Goal: Transaction & Acquisition: Obtain resource

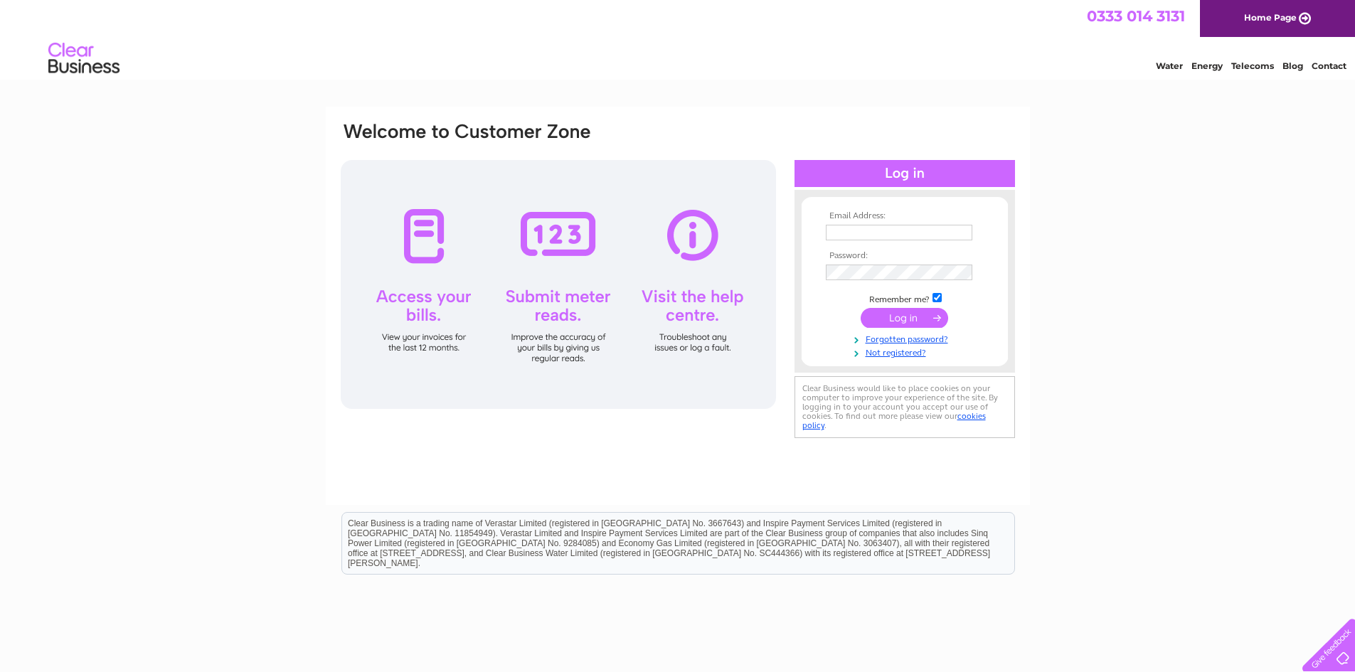
type input "yong@cityspecs.co.uk"
click at [904, 316] on input "submit" at bounding box center [905, 318] width 88 height 20
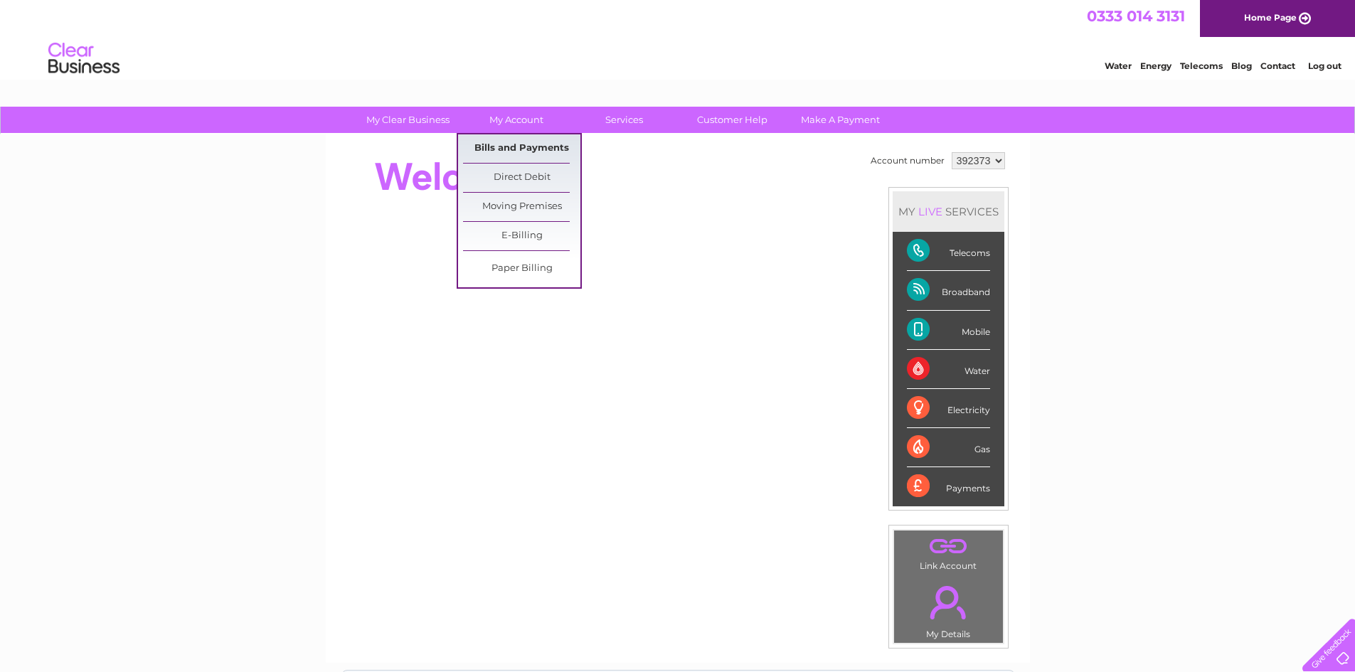
click at [524, 149] on link "Bills and Payments" at bounding box center [521, 148] width 117 height 28
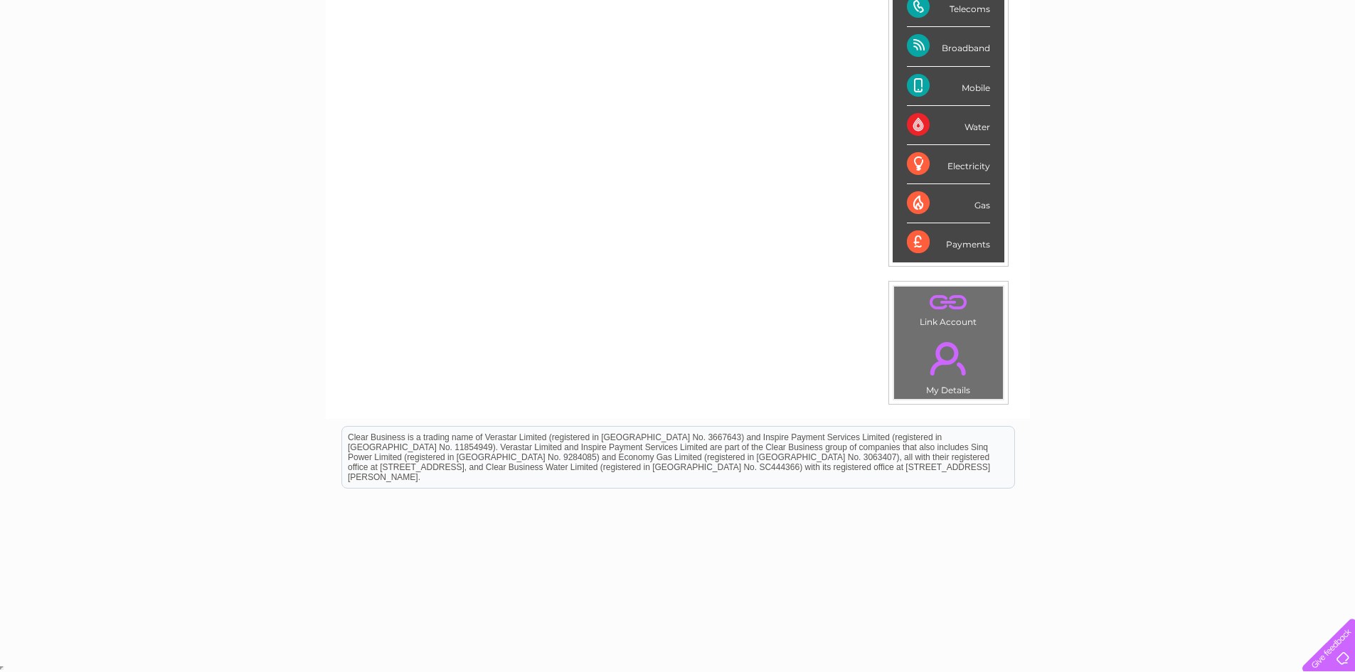
scroll to position [149, 0]
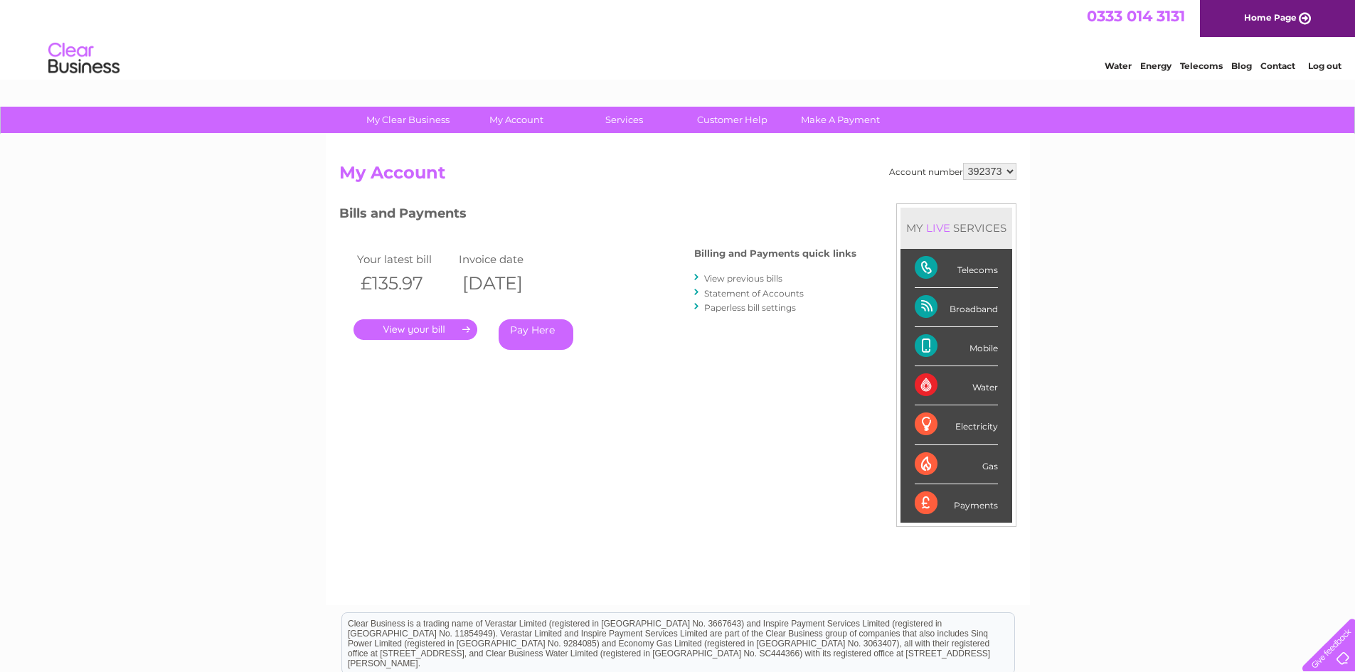
click at [440, 333] on link "." at bounding box center [416, 329] width 124 height 21
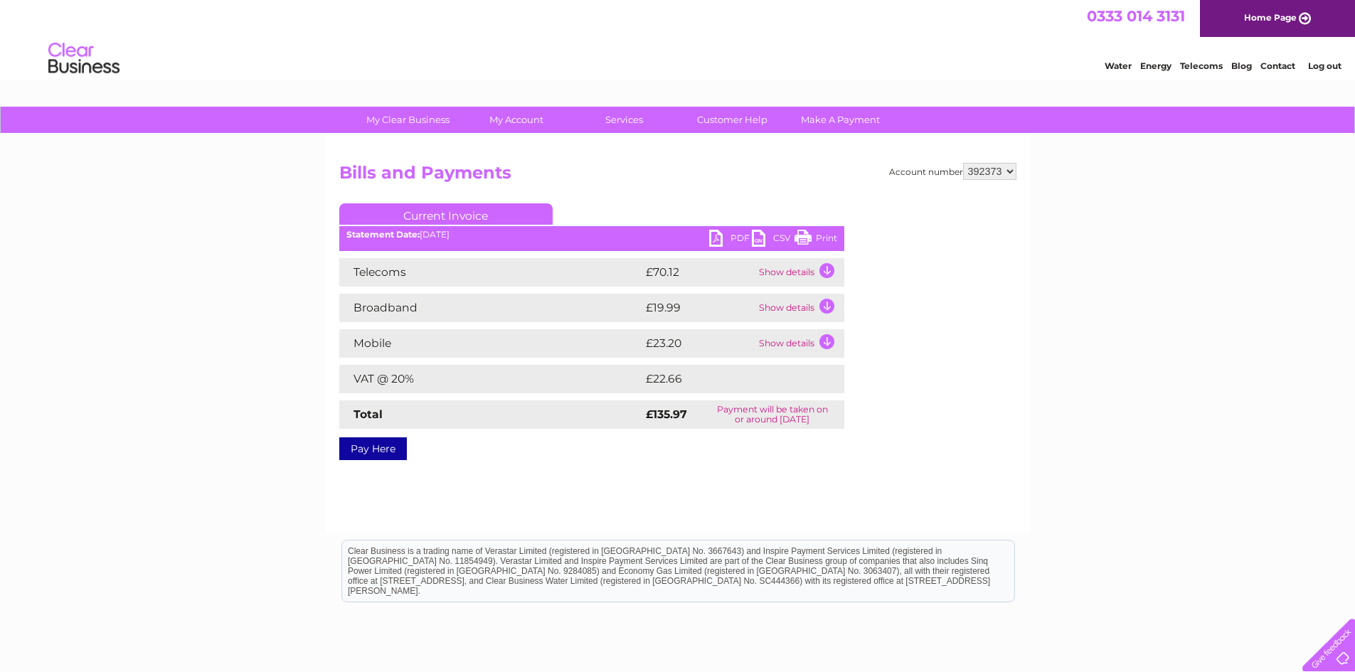
click at [785, 269] on td "Show details" at bounding box center [800, 272] width 89 height 28
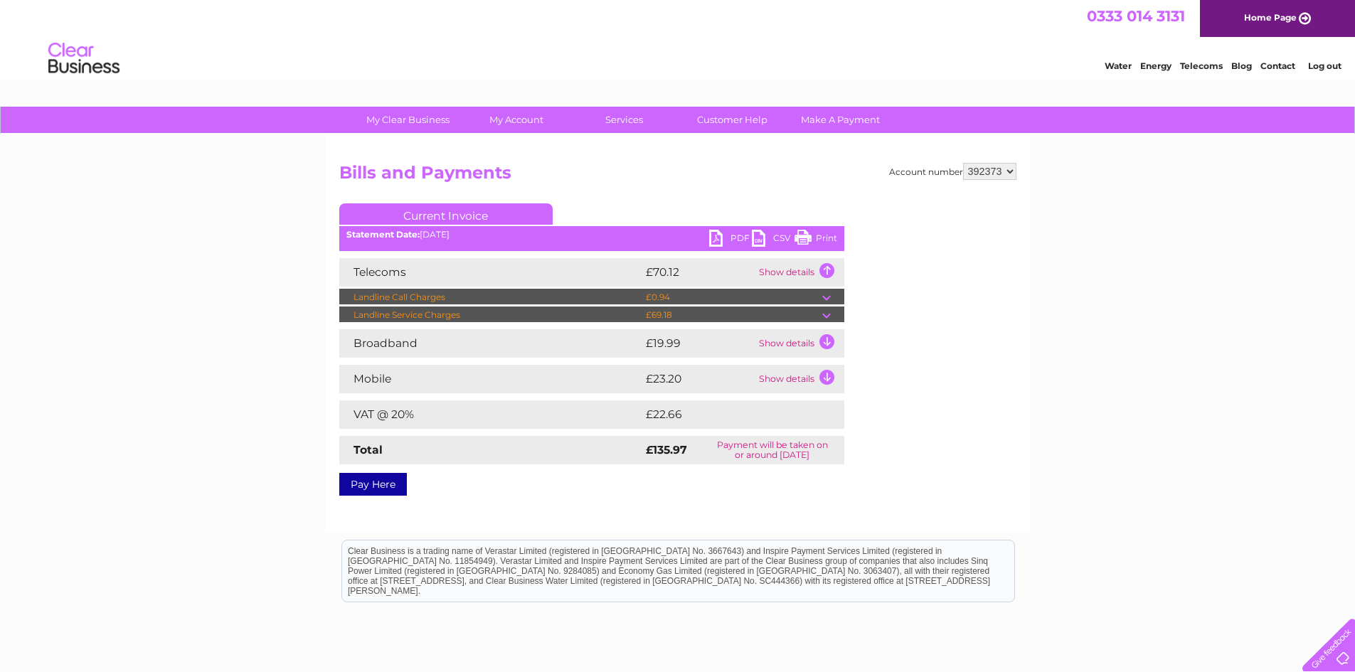
click at [828, 312] on td at bounding box center [833, 315] width 22 height 17
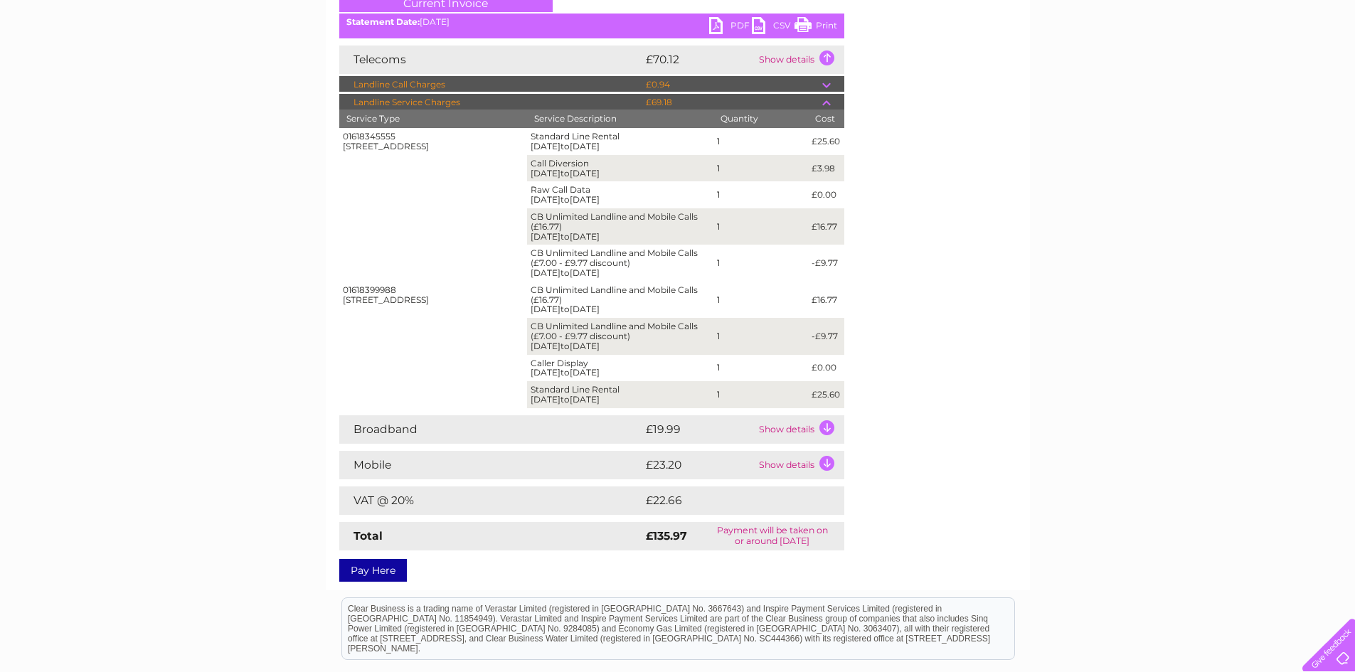
scroll to position [213, 0]
click at [827, 462] on td "Show details" at bounding box center [800, 464] width 89 height 28
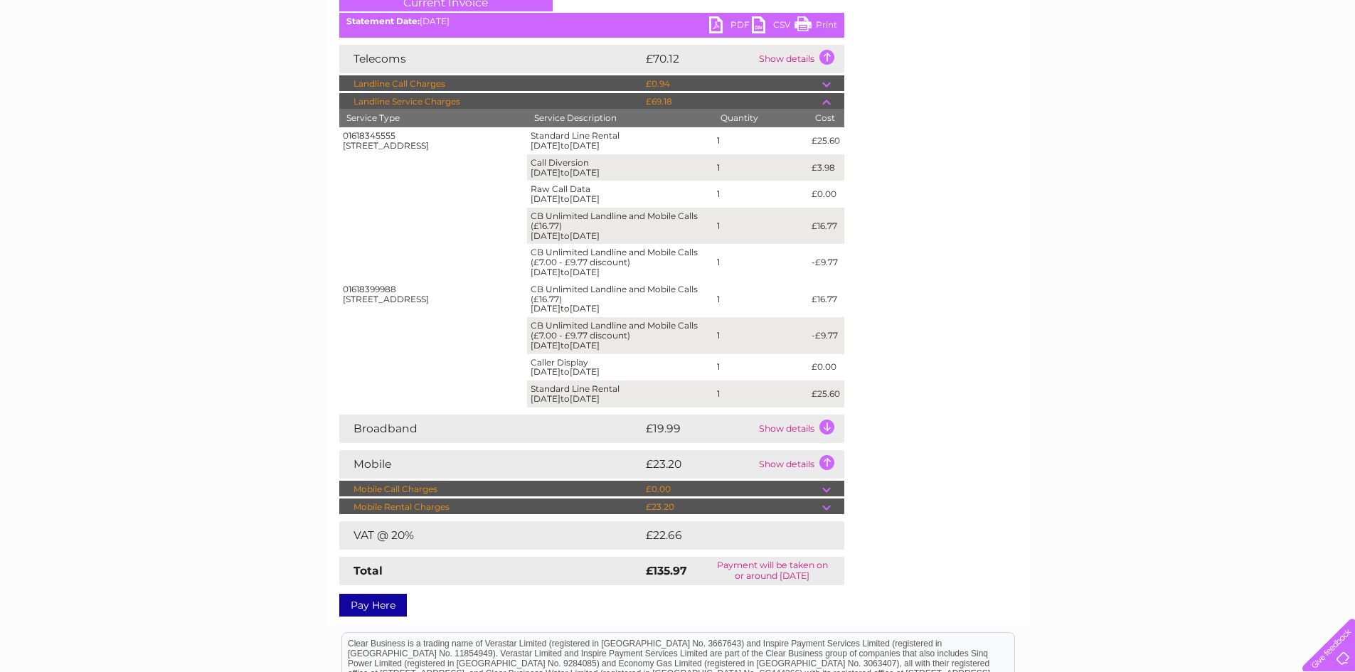
click at [826, 503] on td at bounding box center [833, 507] width 22 height 17
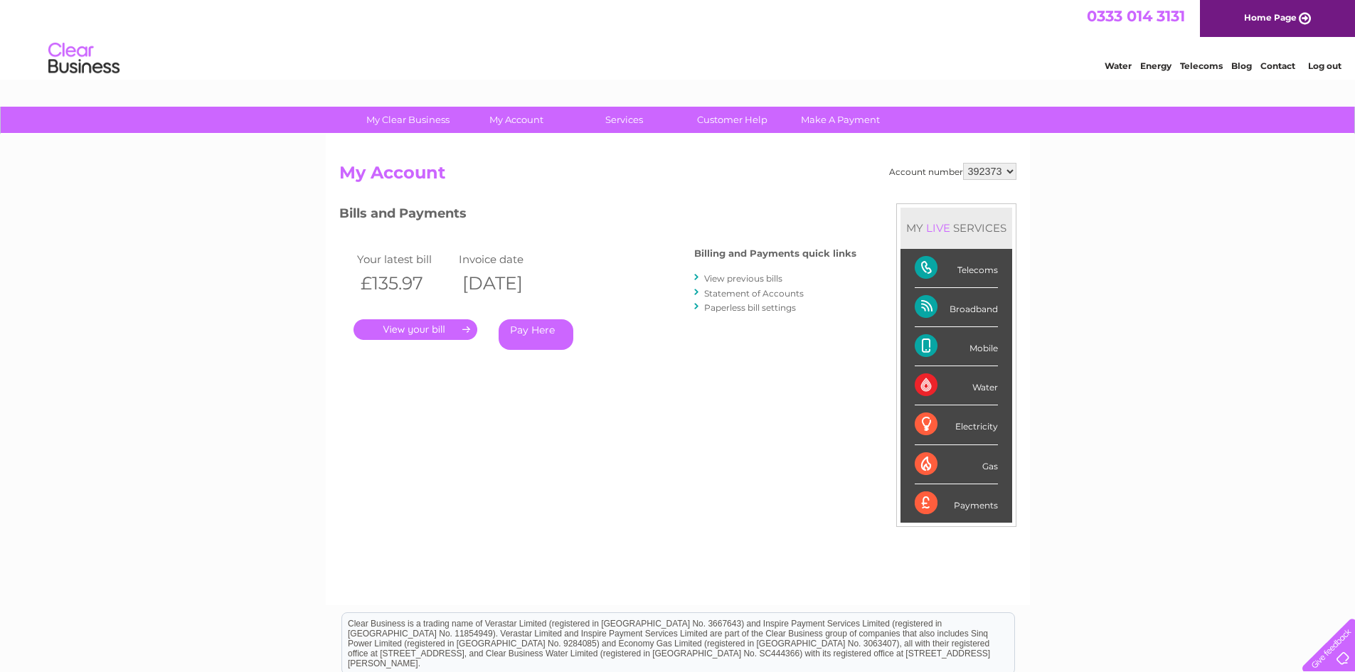
click at [462, 333] on link "." at bounding box center [416, 329] width 124 height 21
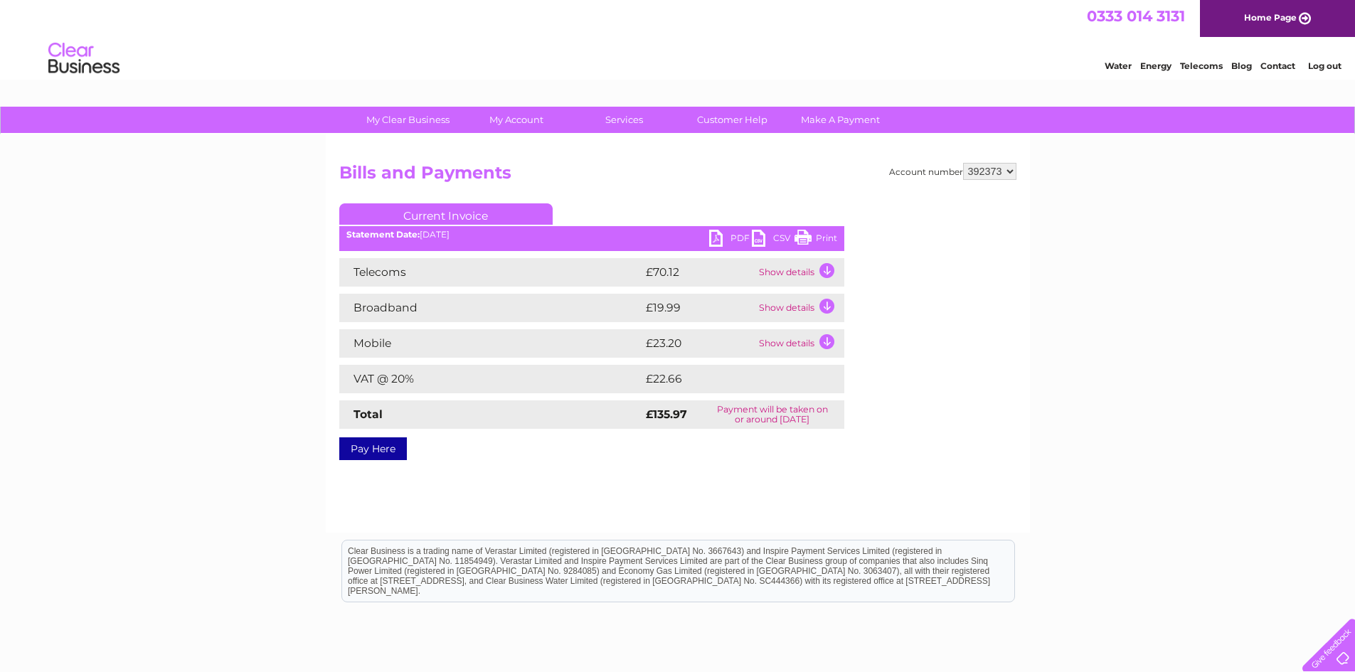
click at [997, 175] on select "392373" at bounding box center [989, 171] width 53 height 17
click at [423, 216] on link "Current Invoice" at bounding box center [445, 213] width 213 height 21
click at [823, 270] on td "Show details" at bounding box center [800, 272] width 89 height 28
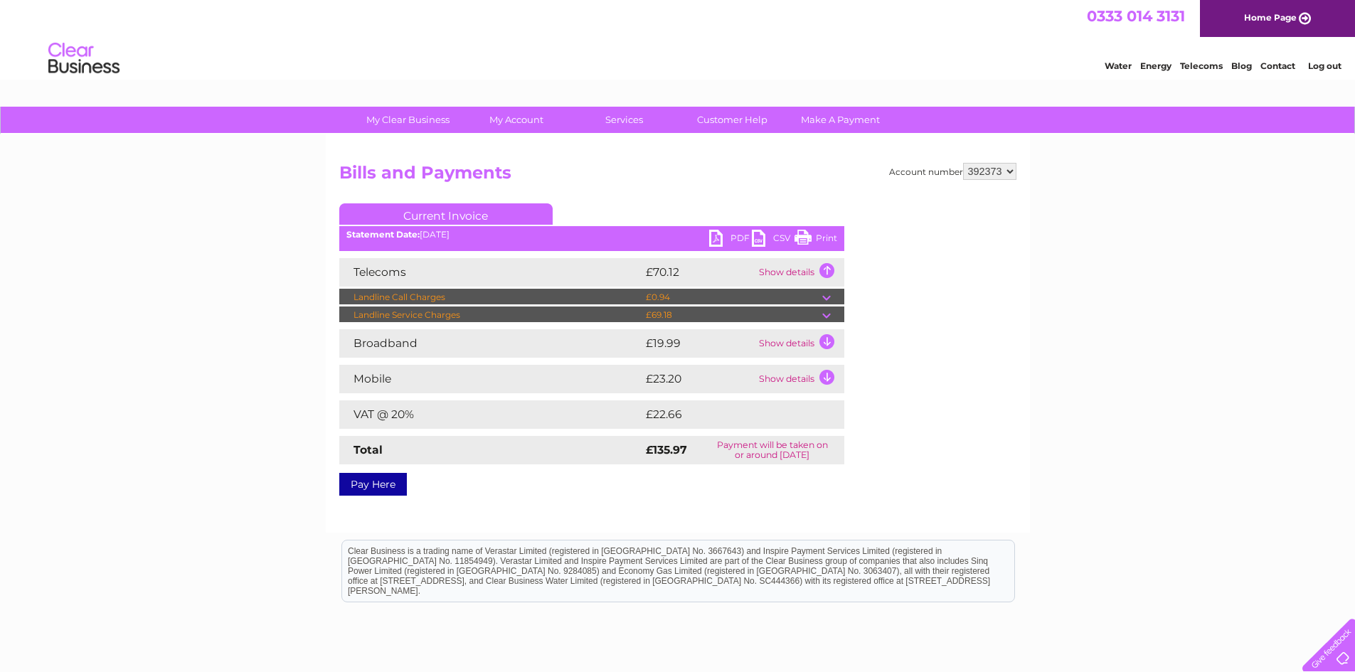
click at [823, 337] on td "Show details" at bounding box center [800, 343] width 89 height 28
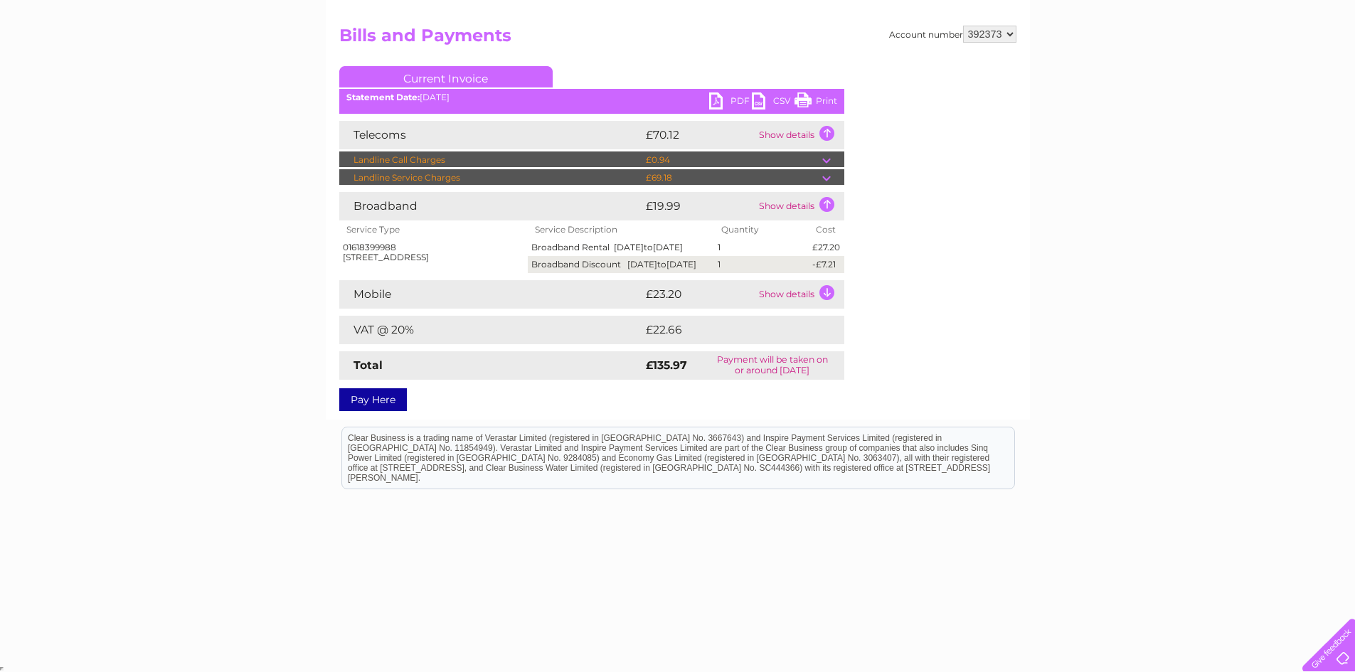
scroll to position [142, 0]
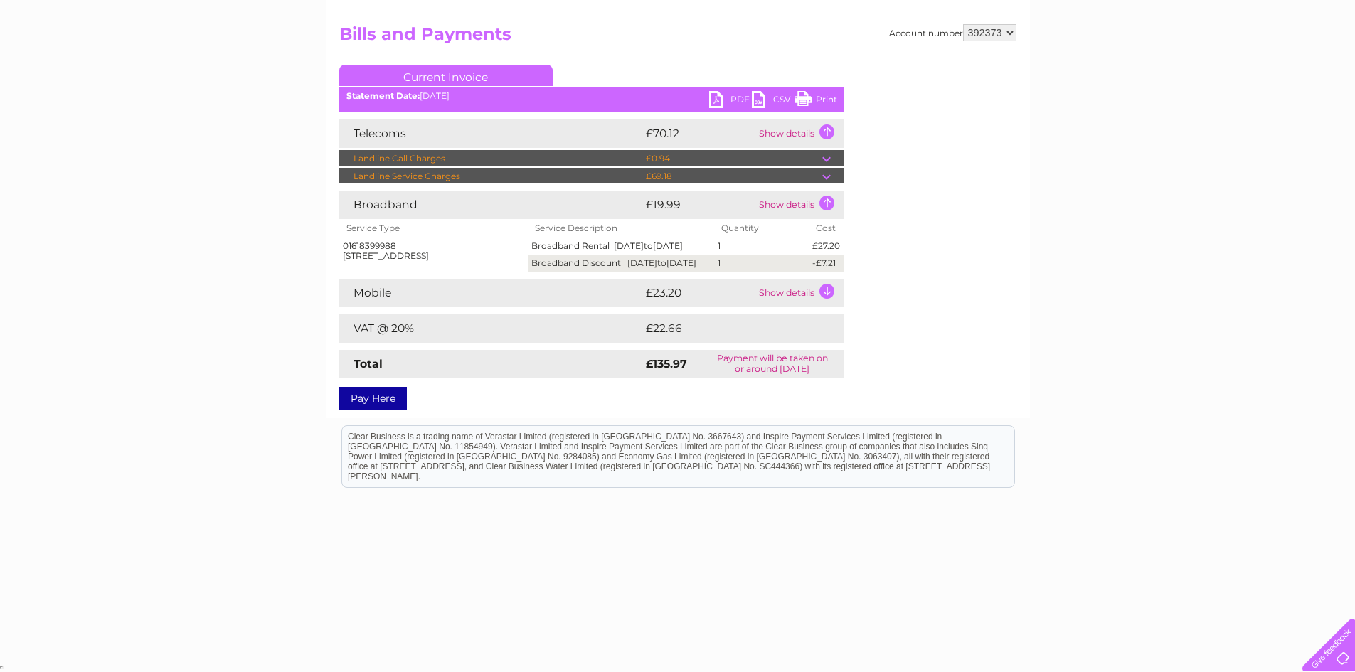
click at [822, 307] on td "Show details" at bounding box center [800, 293] width 89 height 28
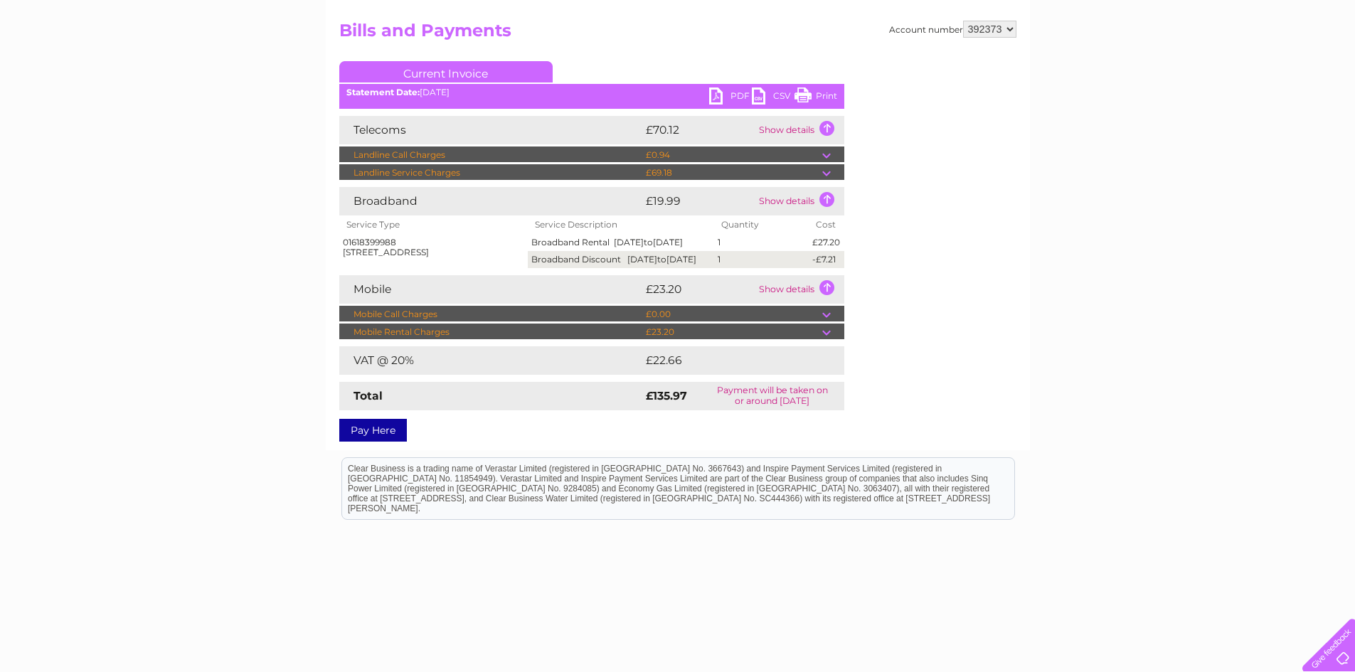
click at [825, 341] on td at bounding box center [833, 332] width 22 height 17
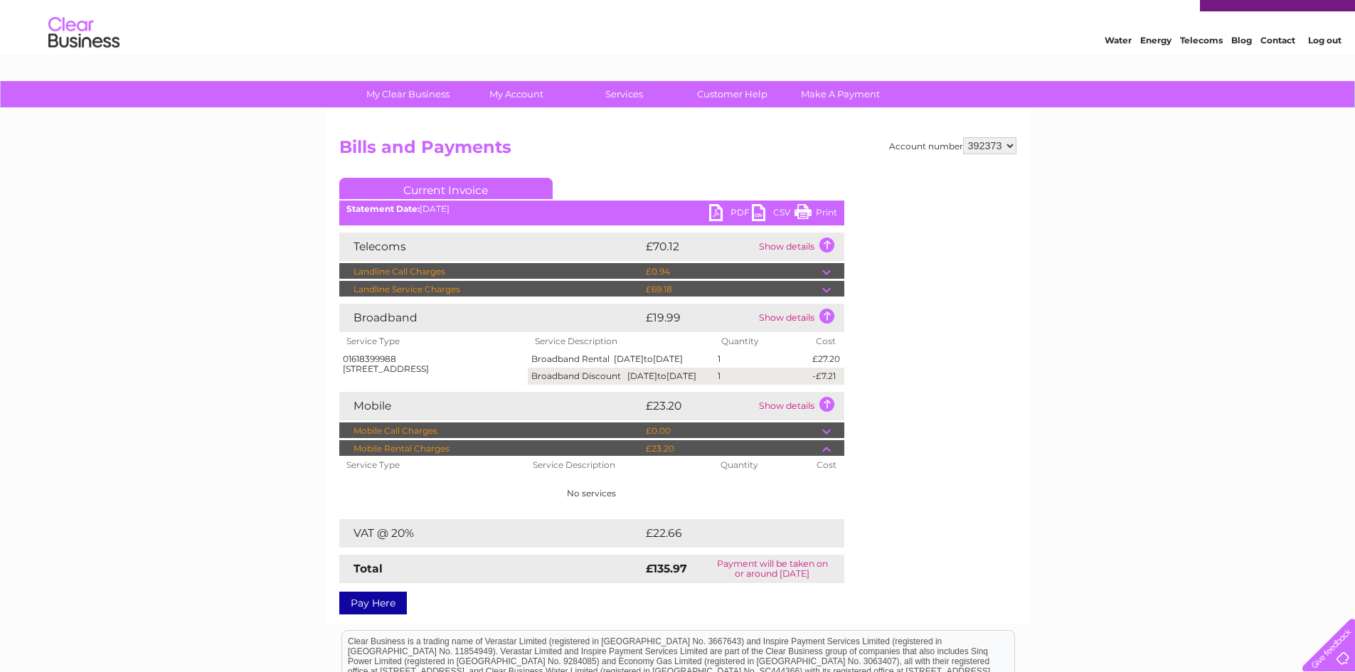
scroll to position [0, 0]
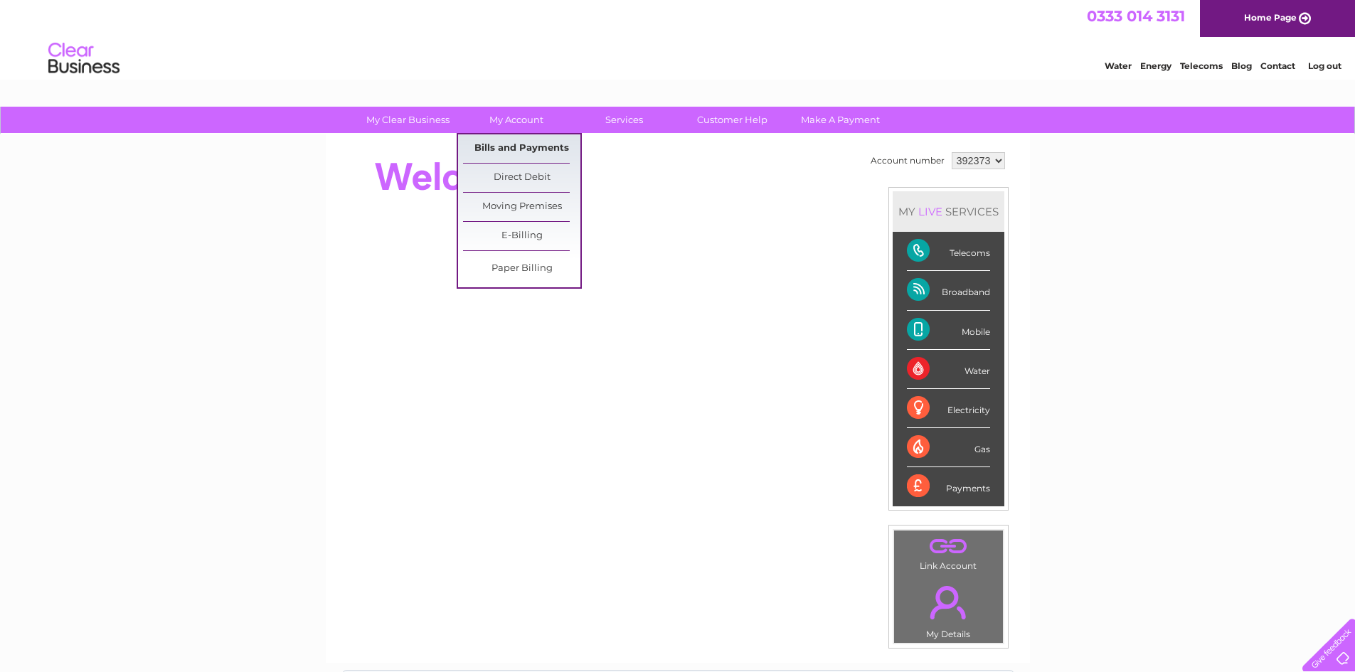
click at [523, 149] on link "Bills and Payments" at bounding box center [521, 148] width 117 height 28
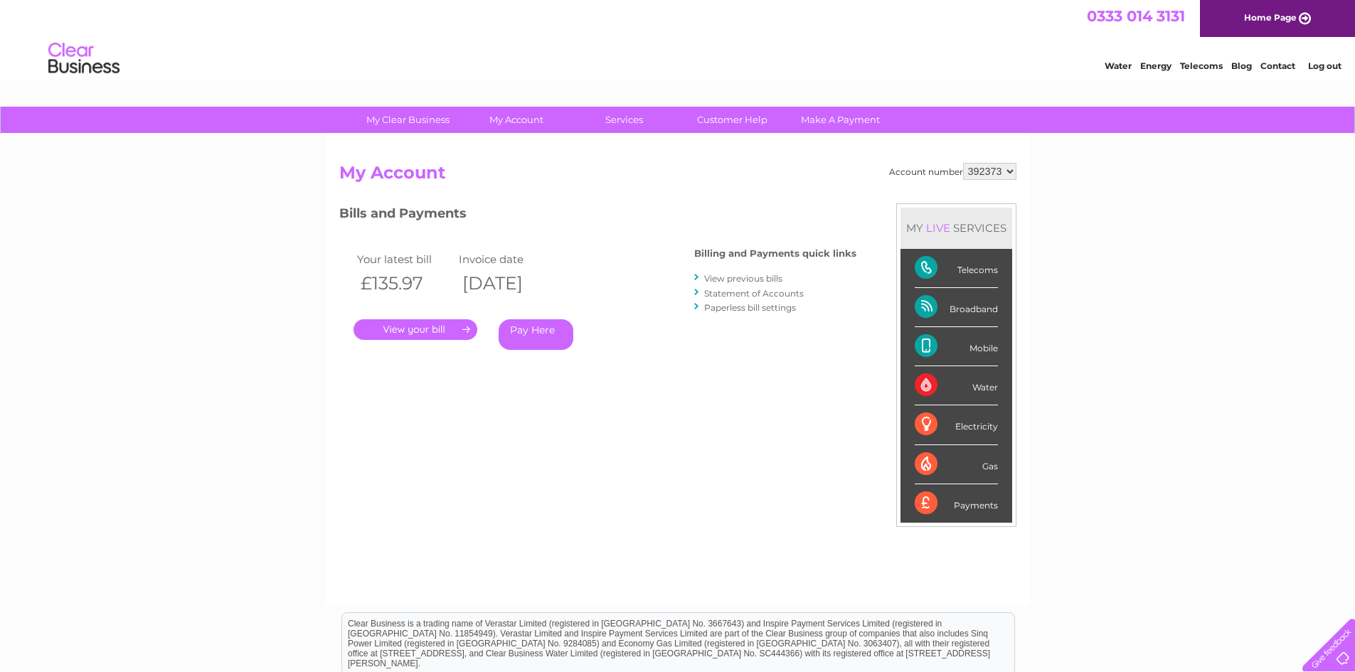
click at [420, 335] on link "." at bounding box center [416, 329] width 124 height 21
click at [770, 281] on link "View previous bills" at bounding box center [743, 278] width 78 height 11
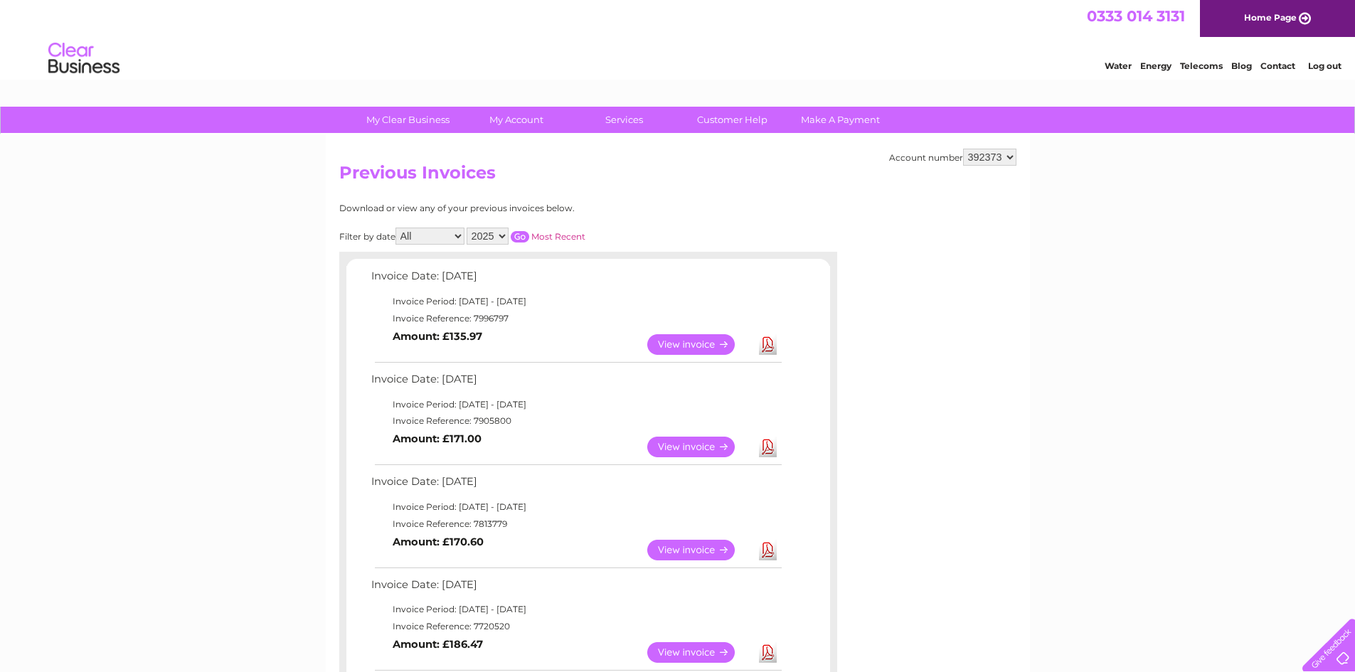
click at [773, 445] on link "Download" at bounding box center [768, 447] width 18 height 21
